Goal: Task Accomplishment & Management: Manage account settings

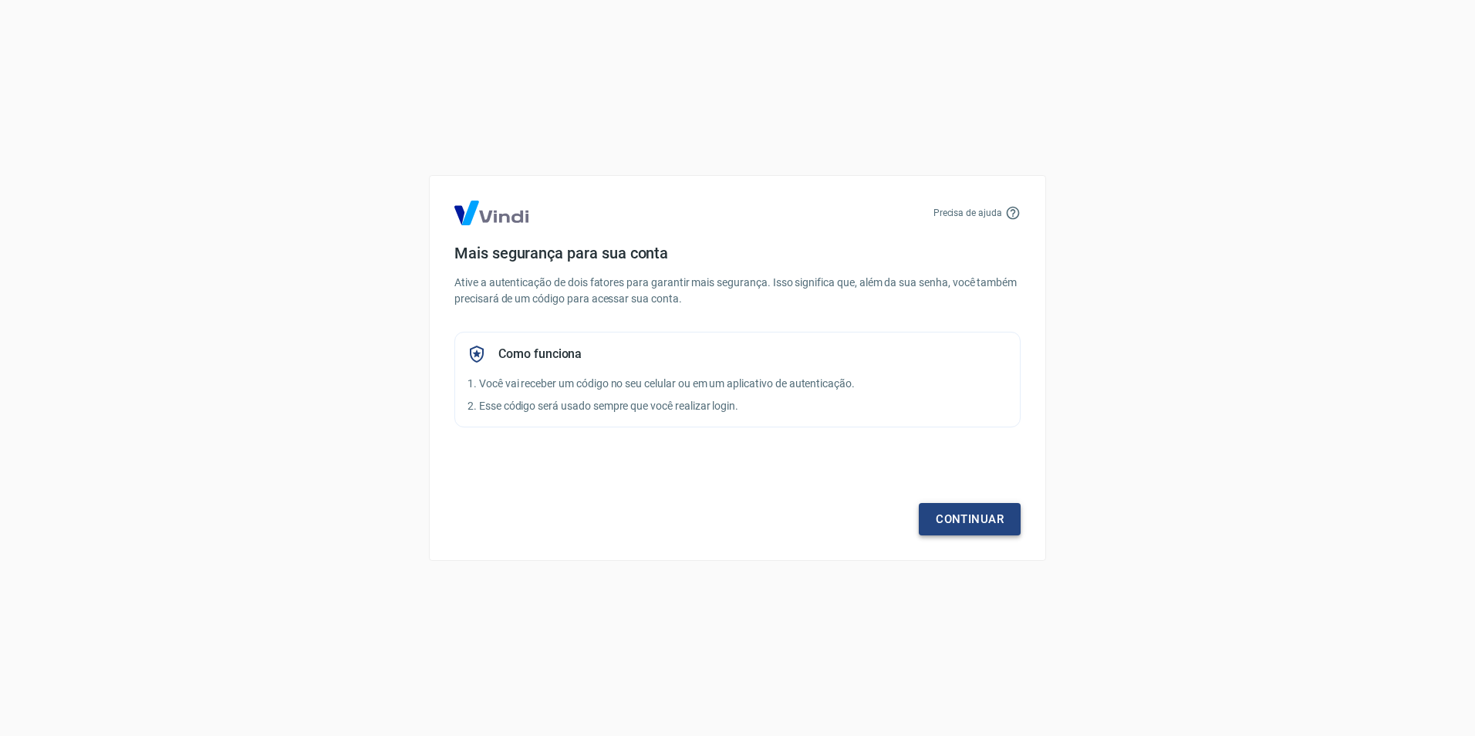
click at [987, 520] on link "Continuar" at bounding box center [970, 519] width 102 height 32
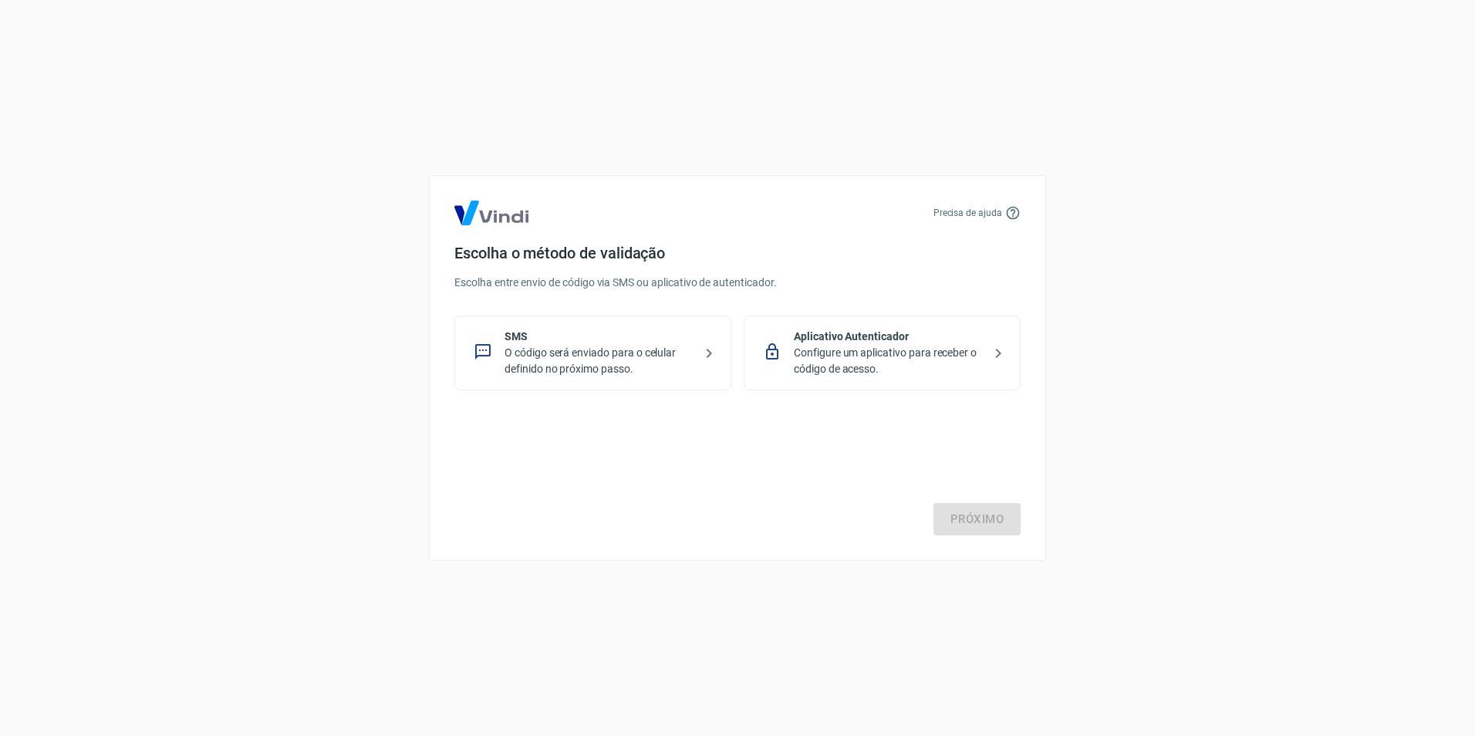
click at [892, 363] on p "Configure um aplicativo para receber o código de acesso." at bounding box center [888, 361] width 189 height 32
click at [1002, 511] on link "Próximo" at bounding box center [976, 519] width 87 height 32
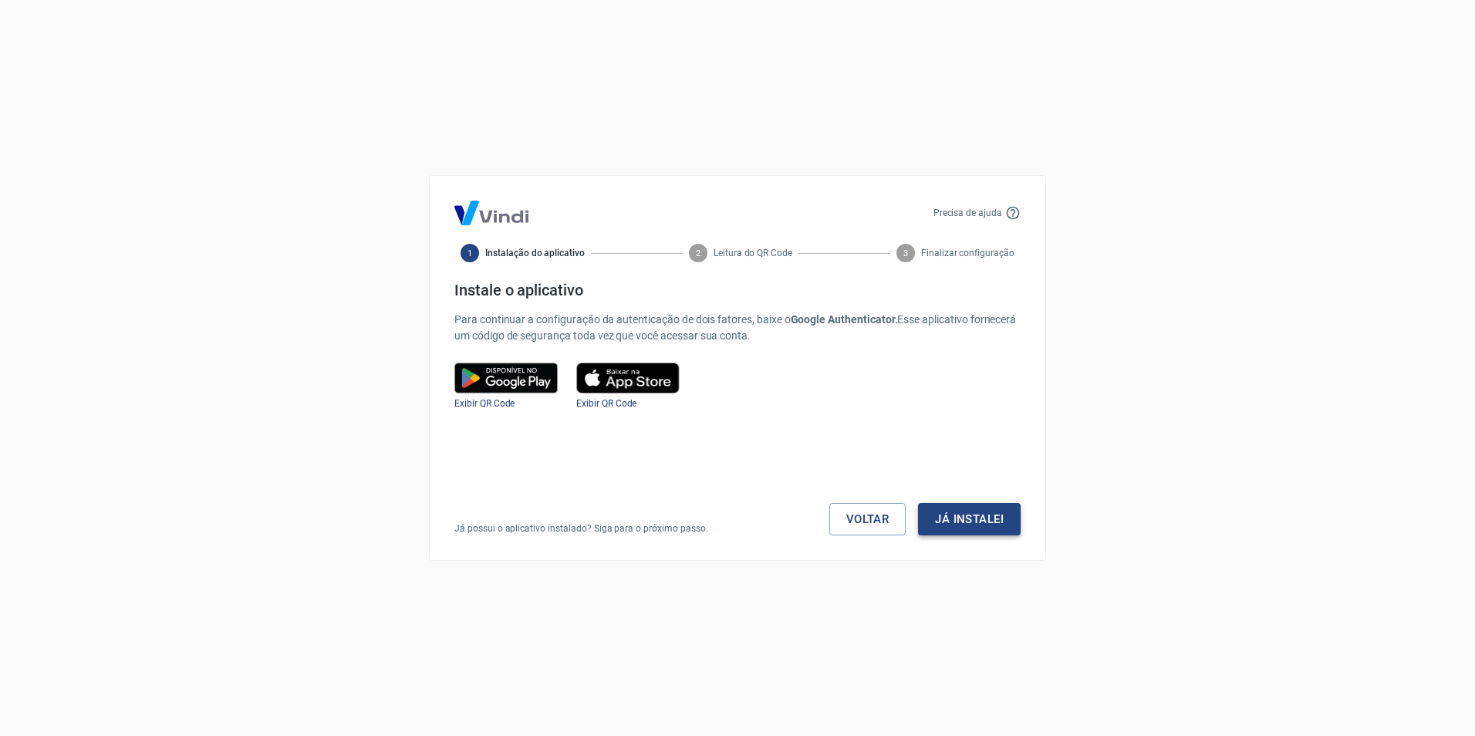
click at [997, 517] on button "Já instalei" at bounding box center [969, 519] width 103 height 32
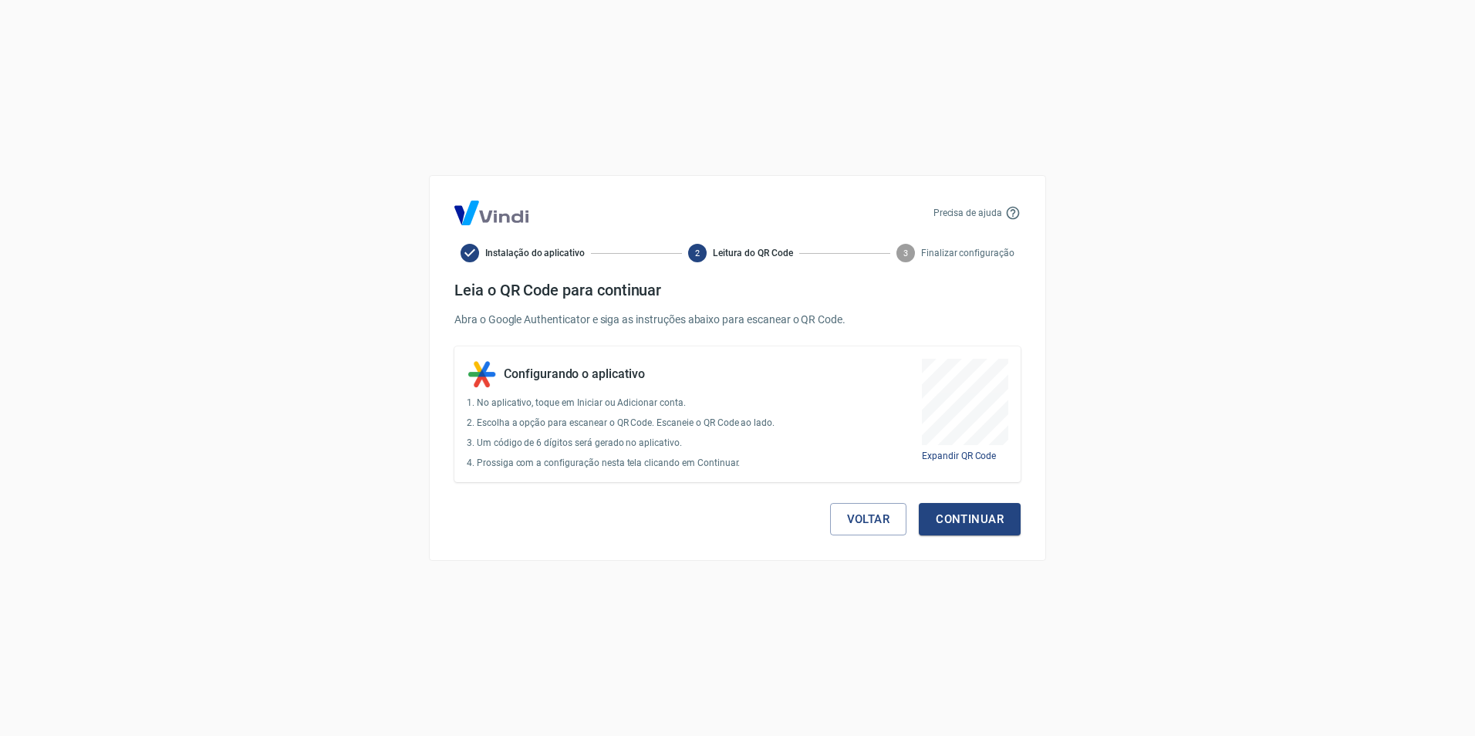
click at [997, 517] on button "Continuar" at bounding box center [970, 519] width 102 height 32
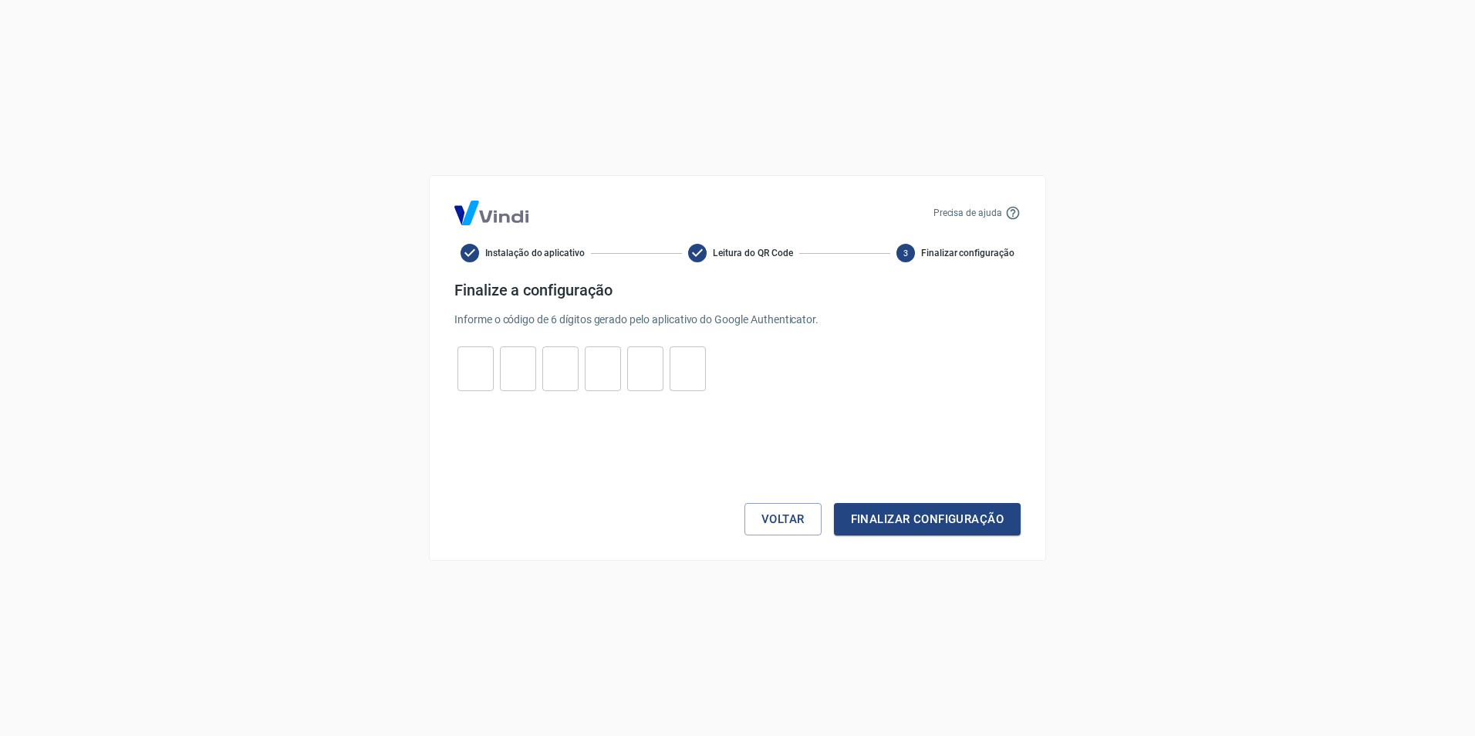
click at [478, 362] on input "tel" at bounding box center [475, 369] width 36 height 33
type input "9"
type input "1"
type input "4"
type input "2"
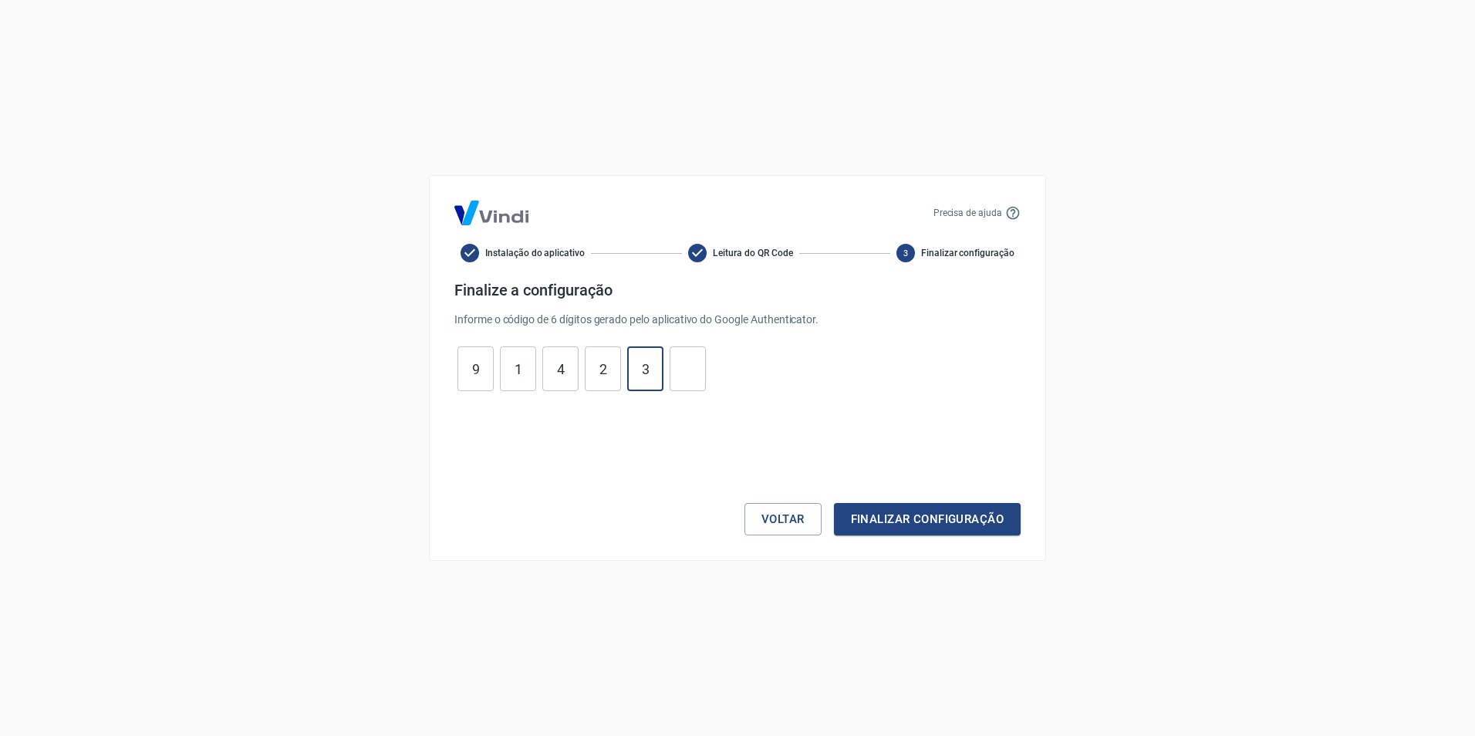
type input "3"
type input "6"
click at [834, 503] on button "Finalizar configuração" at bounding box center [927, 519] width 187 height 32
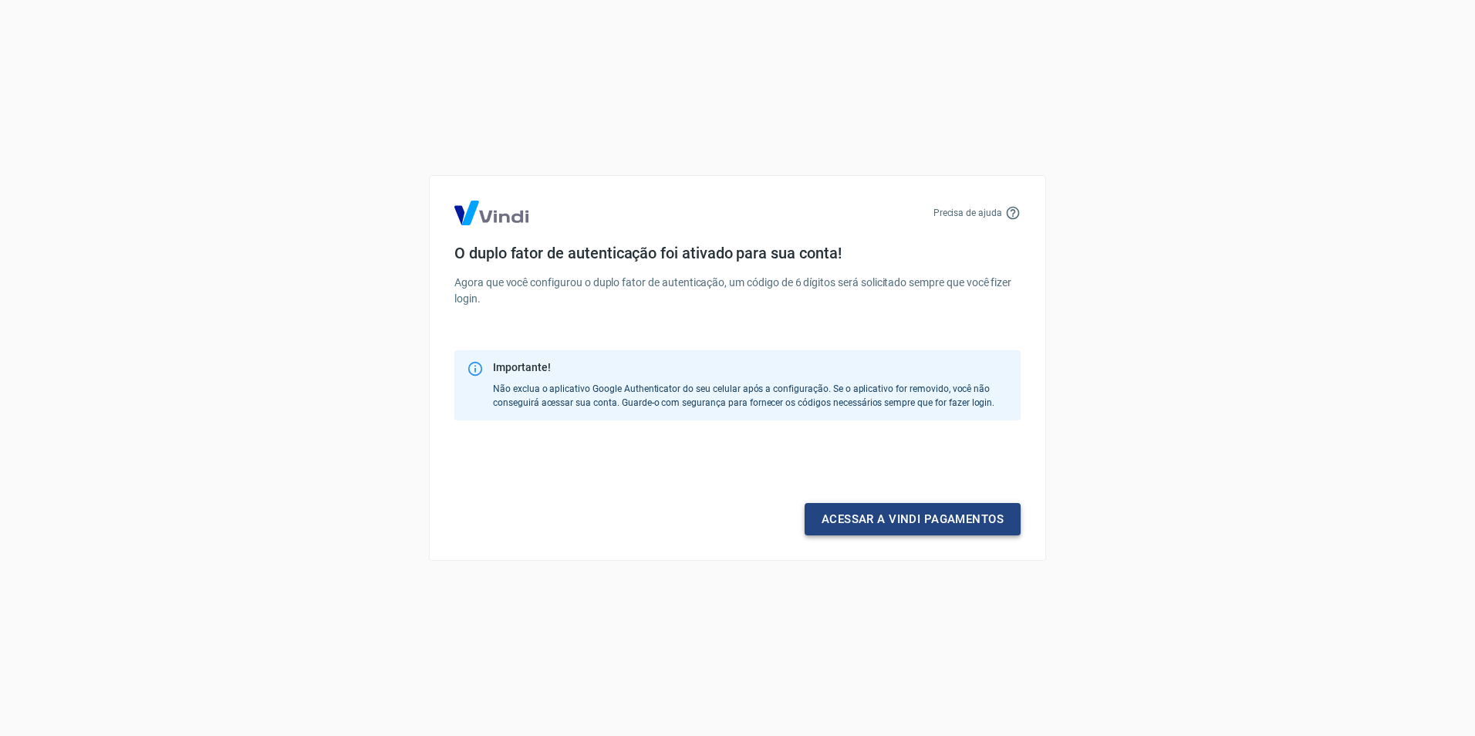
click at [946, 527] on link "Acessar a Vindi pagamentos" at bounding box center [913, 519] width 216 height 32
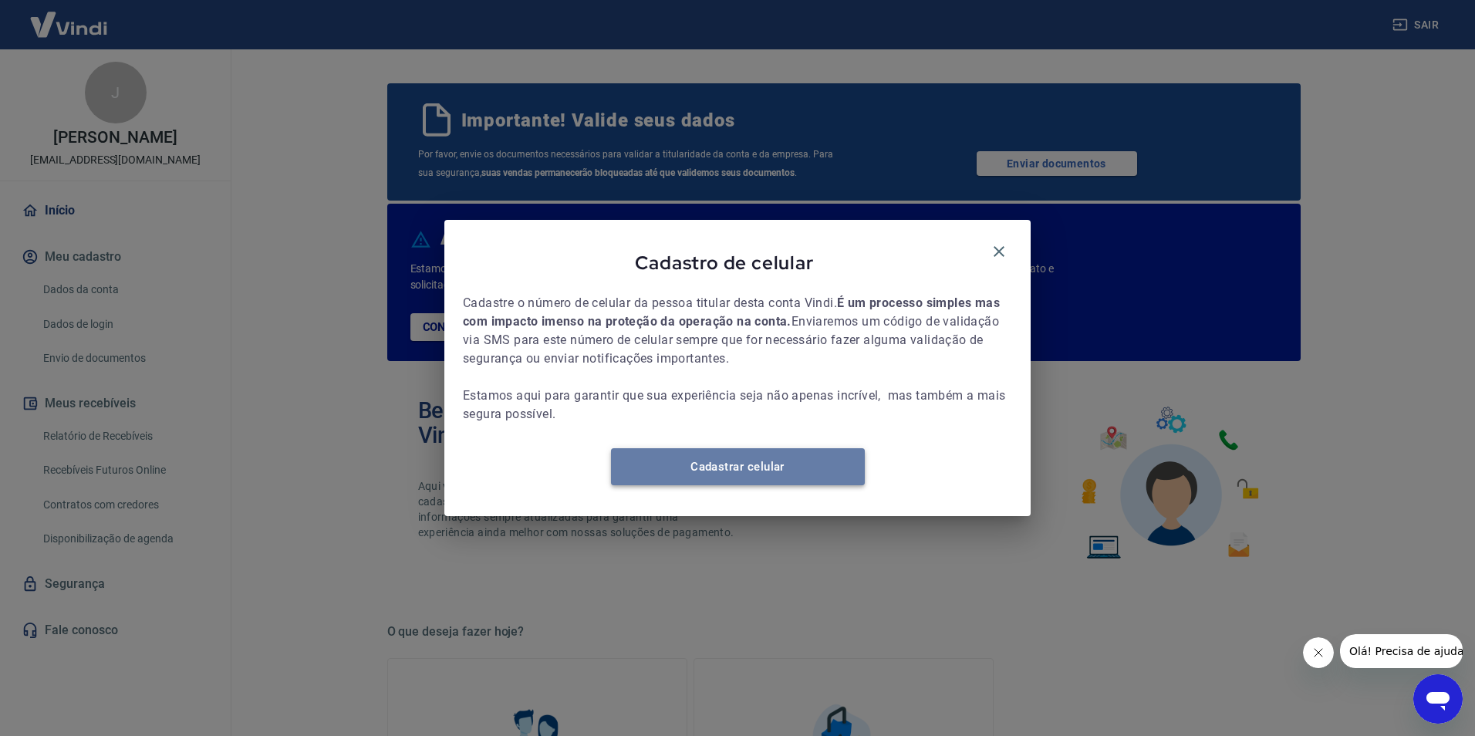
click at [788, 479] on link "Cadastrar celular" at bounding box center [738, 466] width 254 height 37
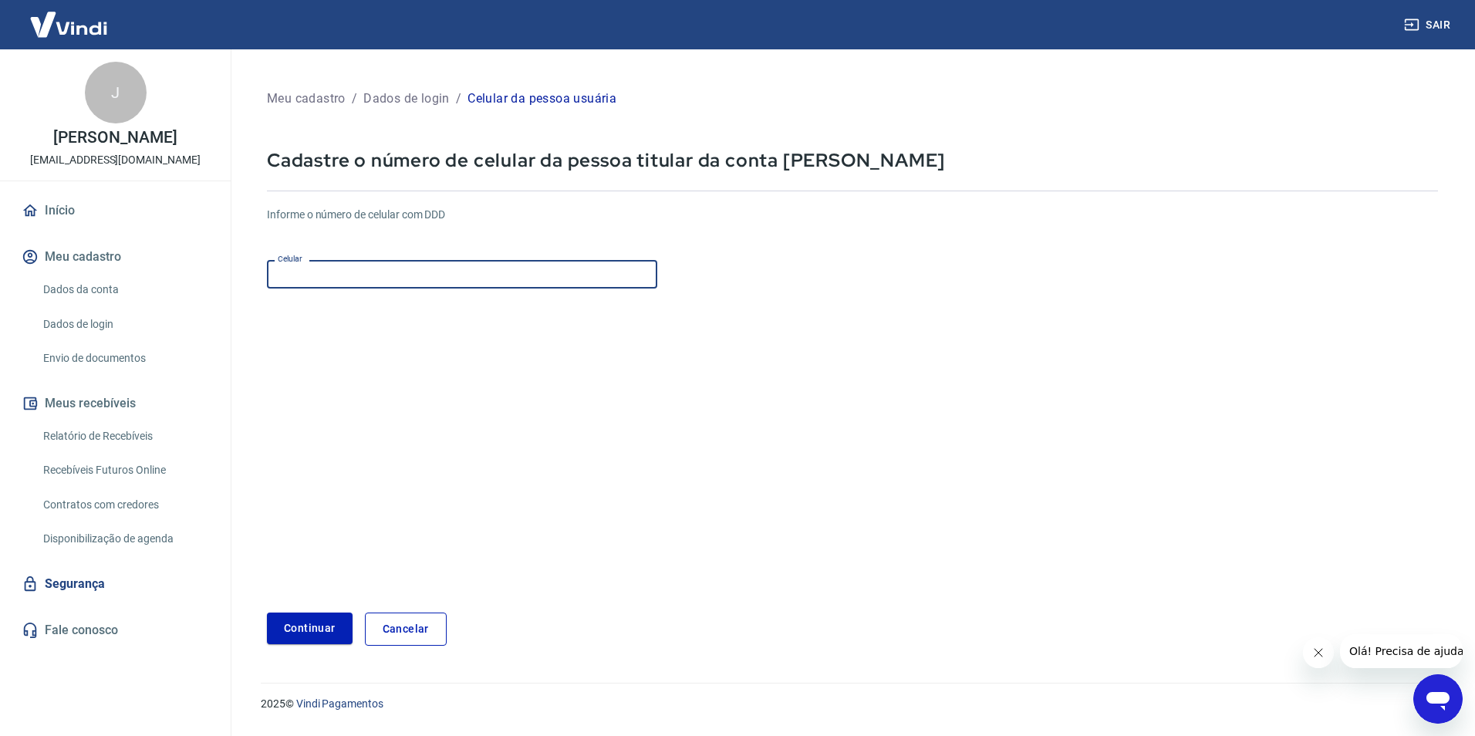
click at [380, 269] on input "Celular" at bounding box center [462, 274] width 390 height 29
type input "[PHONE_NUMBER]"
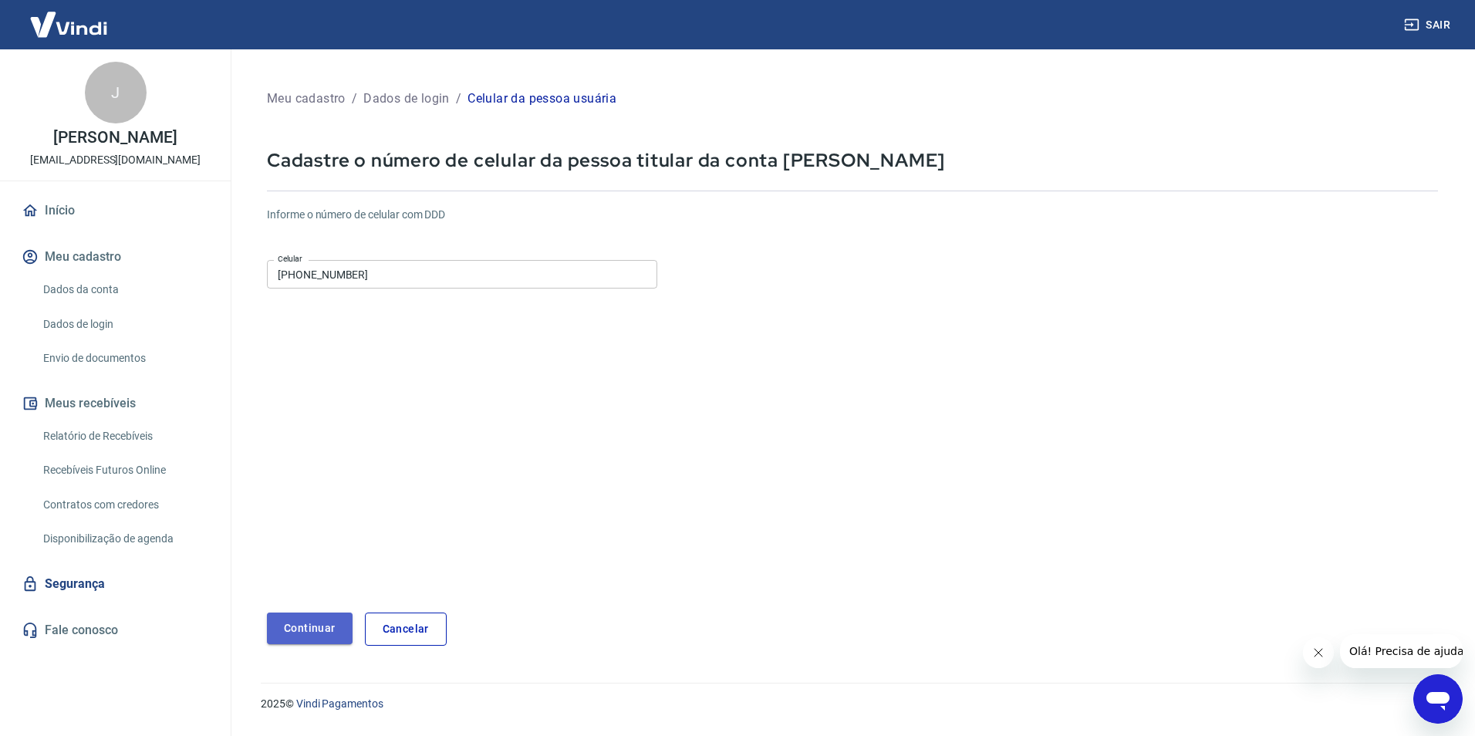
click at [322, 639] on button "Continuar" at bounding box center [310, 628] width 86 height 32
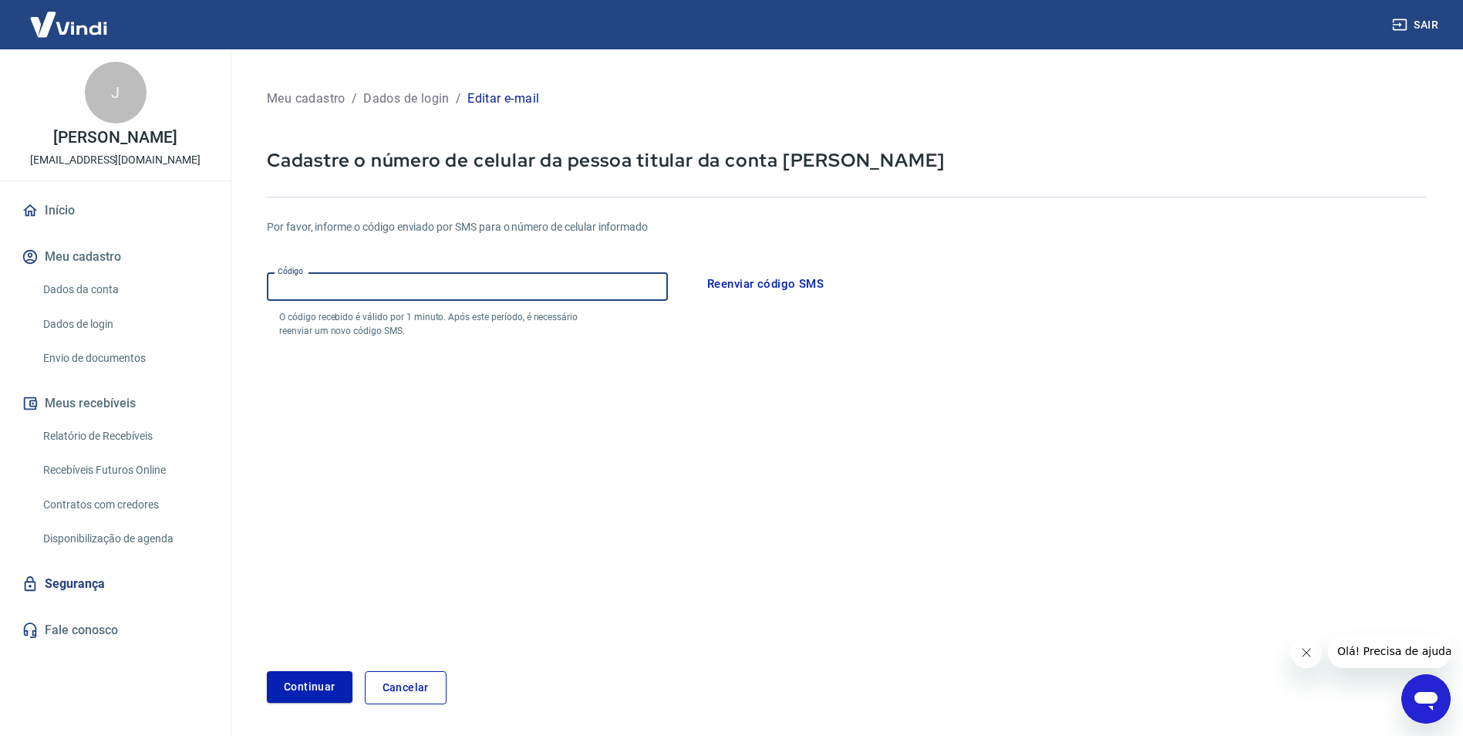
click at [485, 275] on input "Código" at bounding box center [467, 286] width 401 height 29
click at [494, 278] on input "Código" at bounding box center [467, 286] width 401 height 29
type input "319189"
click at [267, 671] on button "Continuar" at bounding box center [310, 687] width 86 height 32
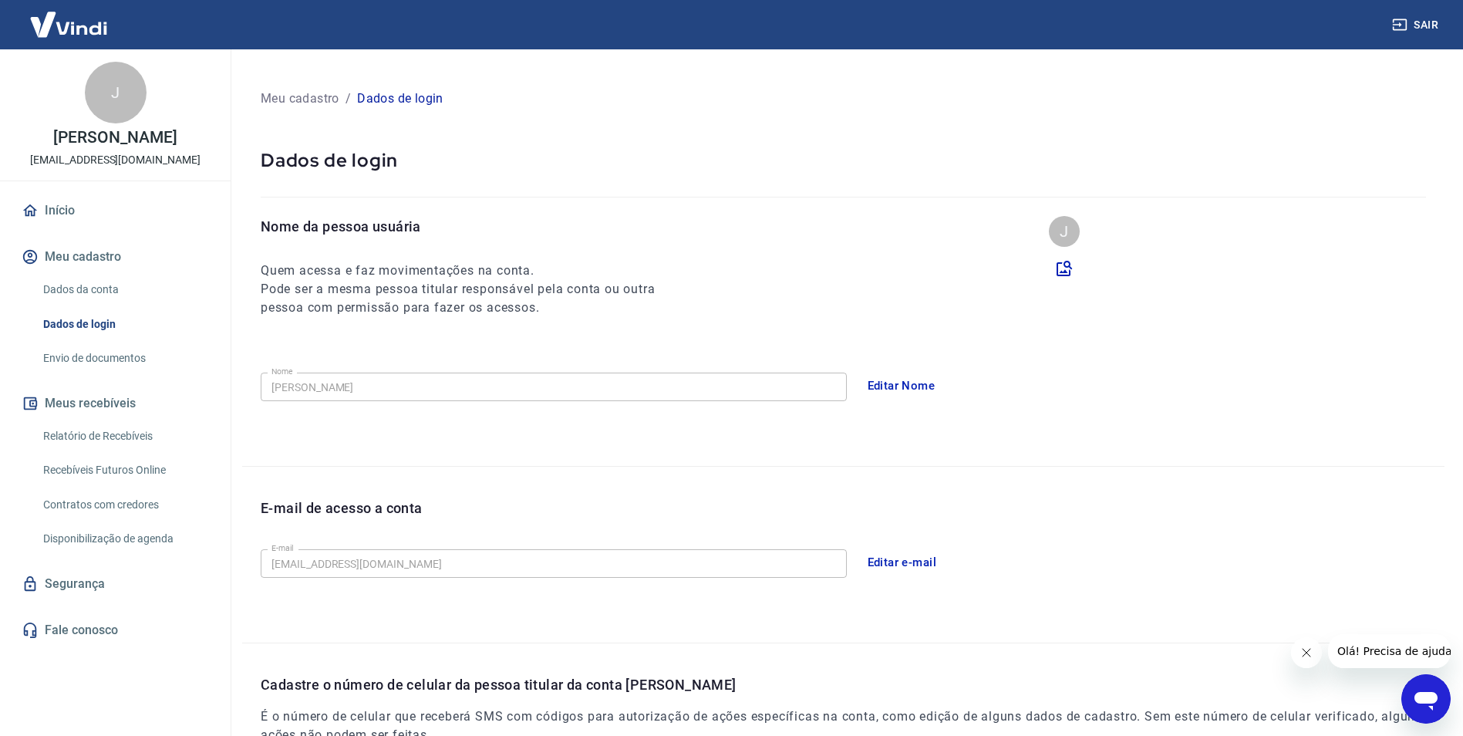
click at [111, 103] on div "J" at bounding box center [116, 93] width 62 height 62
